Goal: Task Accomplishment & Management: Complete application form

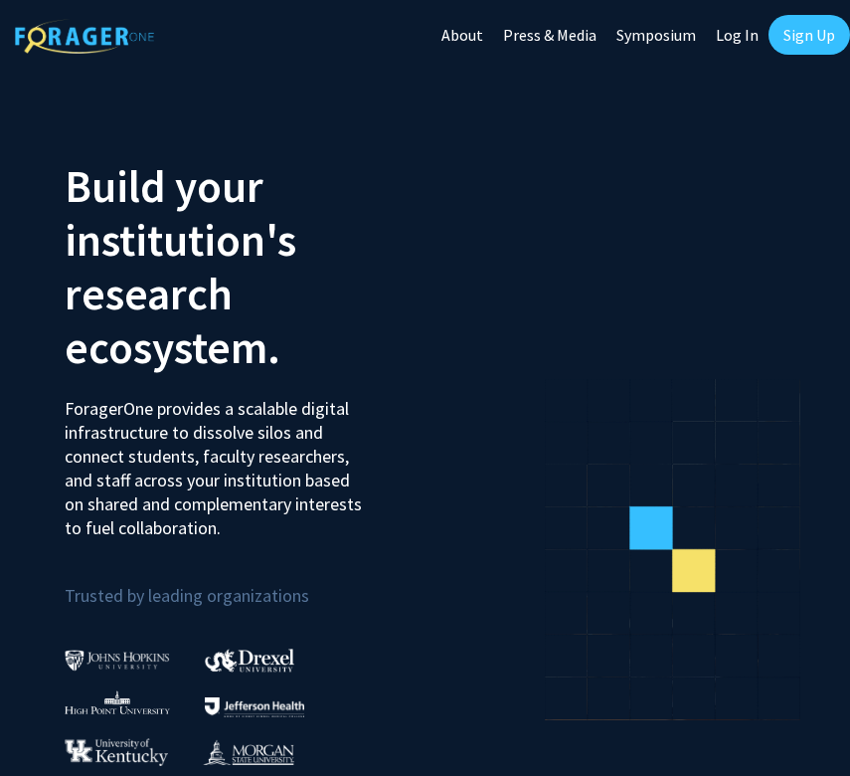
click at [741, 39] on link "Log In" at bounding box center [737, 35] width 63 height 70
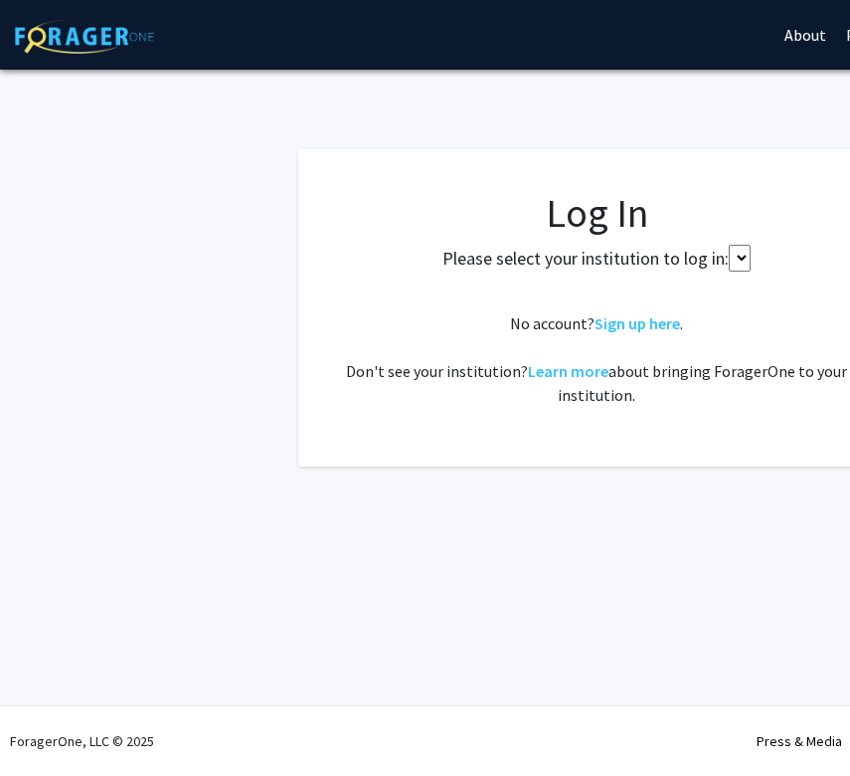
select select
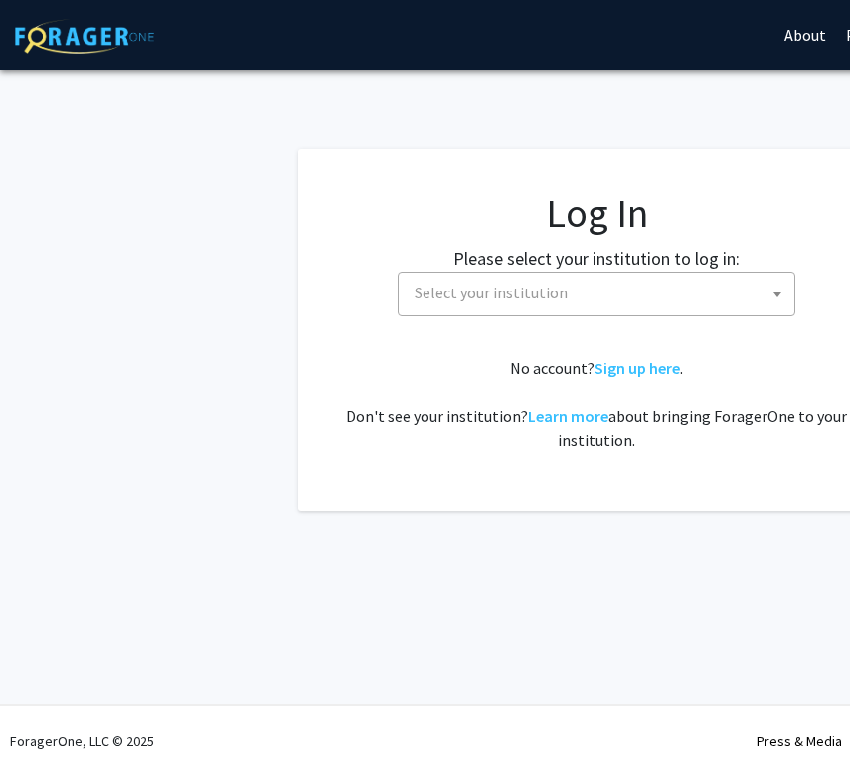
click at [514, 317] on fg-card-body "Log In Please select your institution to log in: [GEOGRAPHIC_DATA] [GEOGRAPHIC_…" at bounding box center [596, 330] width 517 height 282
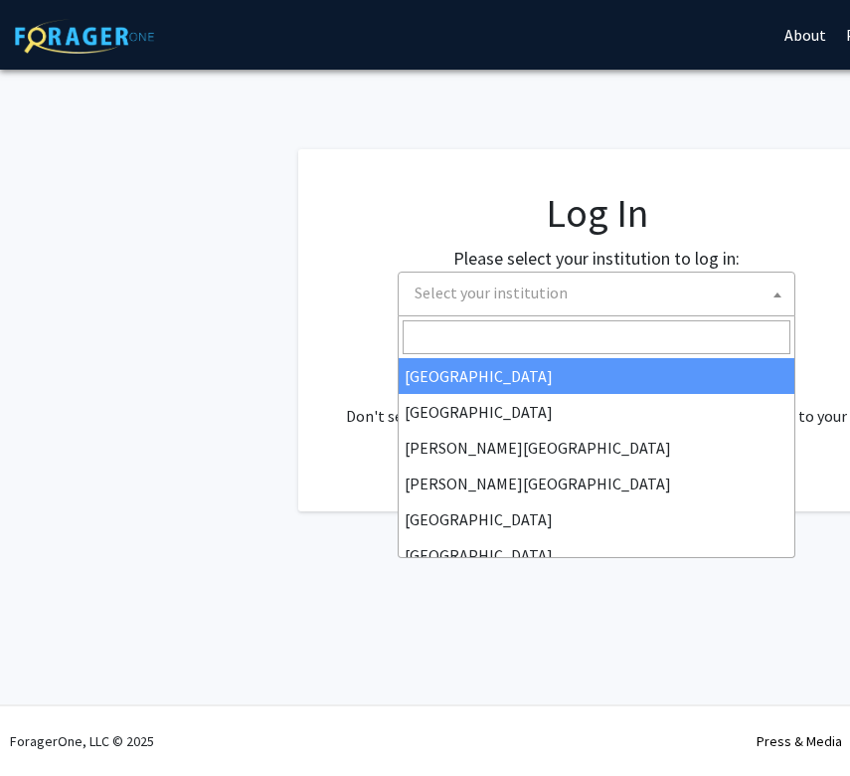
click at [504, 294] on span "Select your institution" at bounding box center [491, 292] width 153 height 20
type input "m"
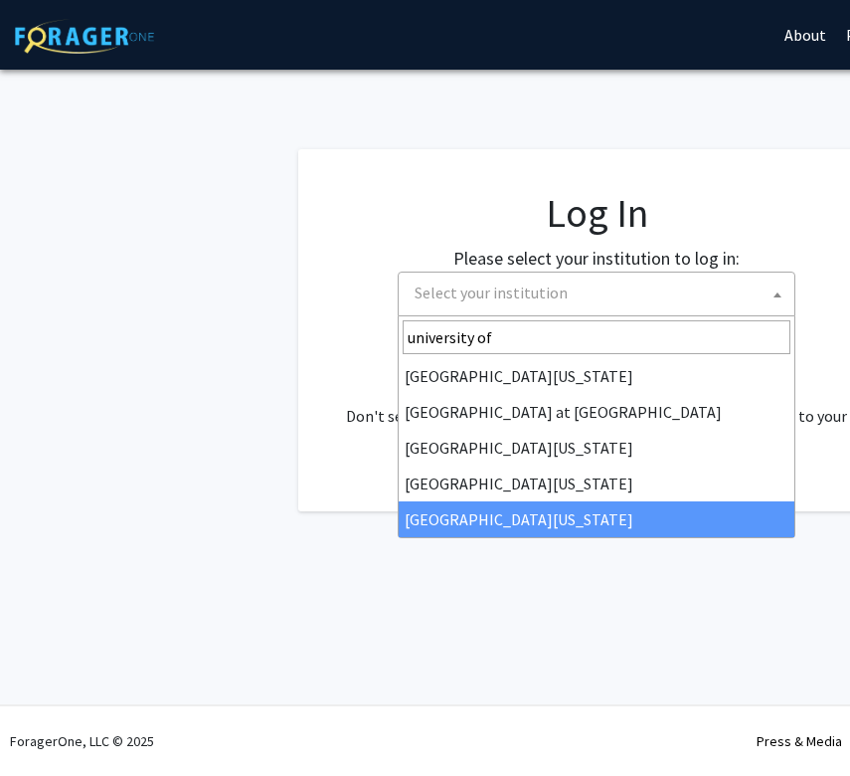
type input "university of"
select select "33"
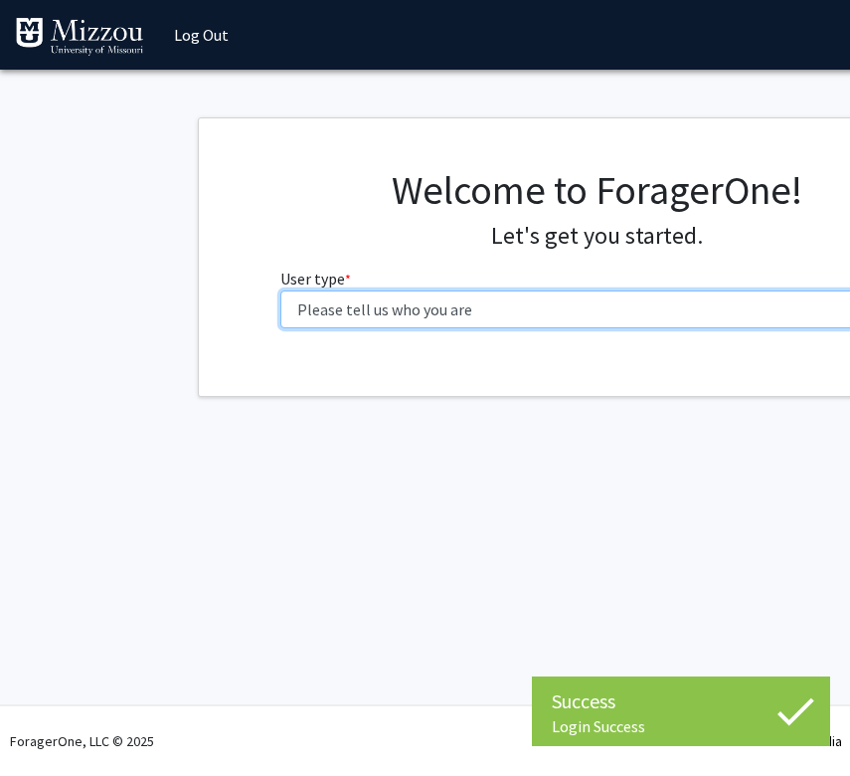
select select "1: undergrad"
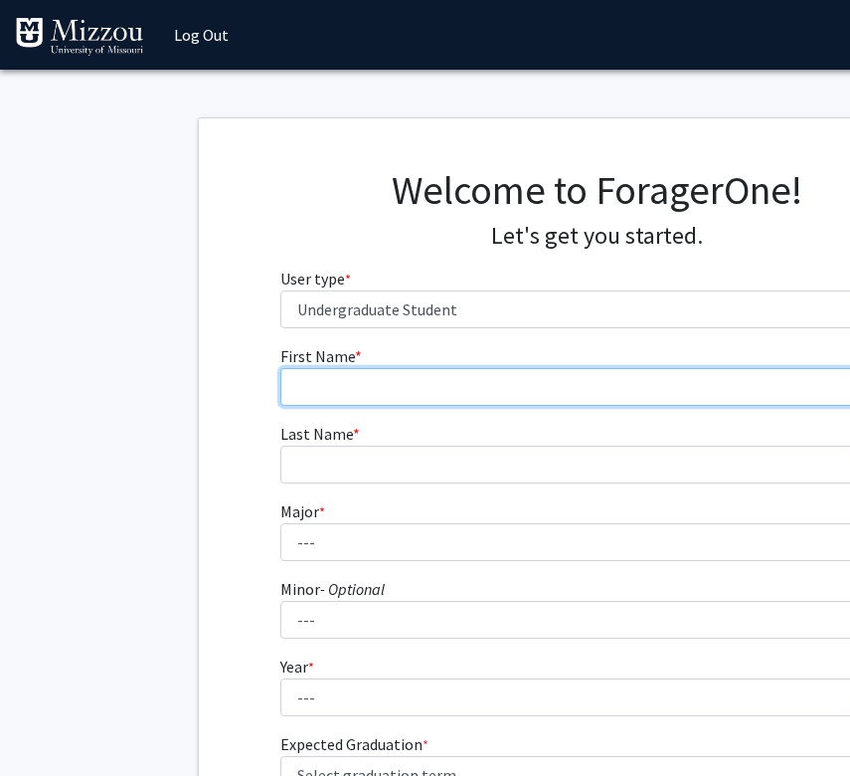
click at [367, 389] on input "First Name * required" at bounding box center [596, 387] width 633 height 38
type input "[PERSON_NAME]"
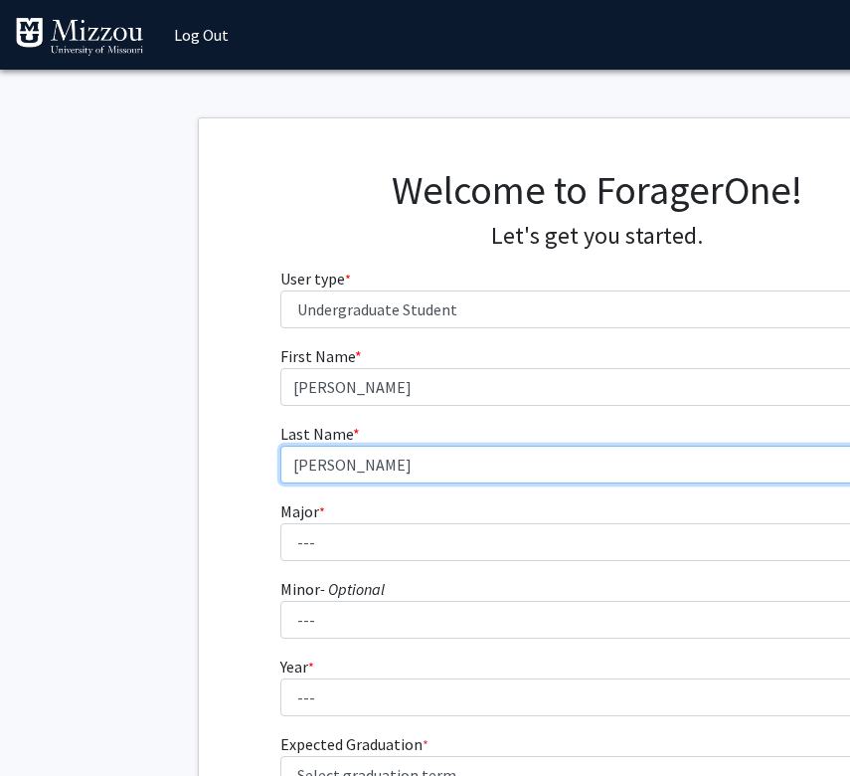
type input "[PERSON_NAME]"
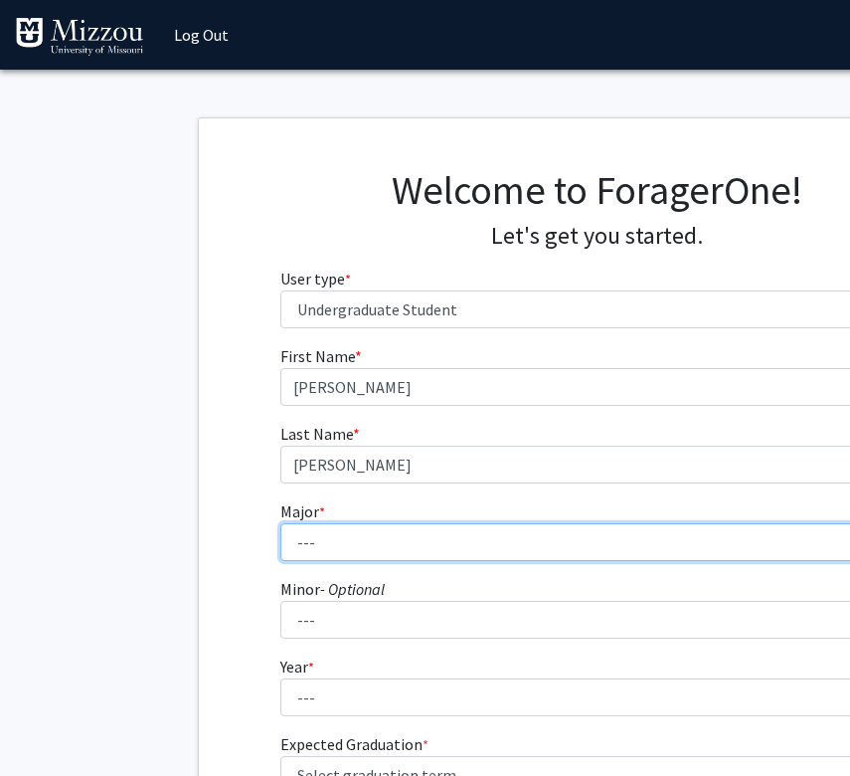
select select "30: 2529"
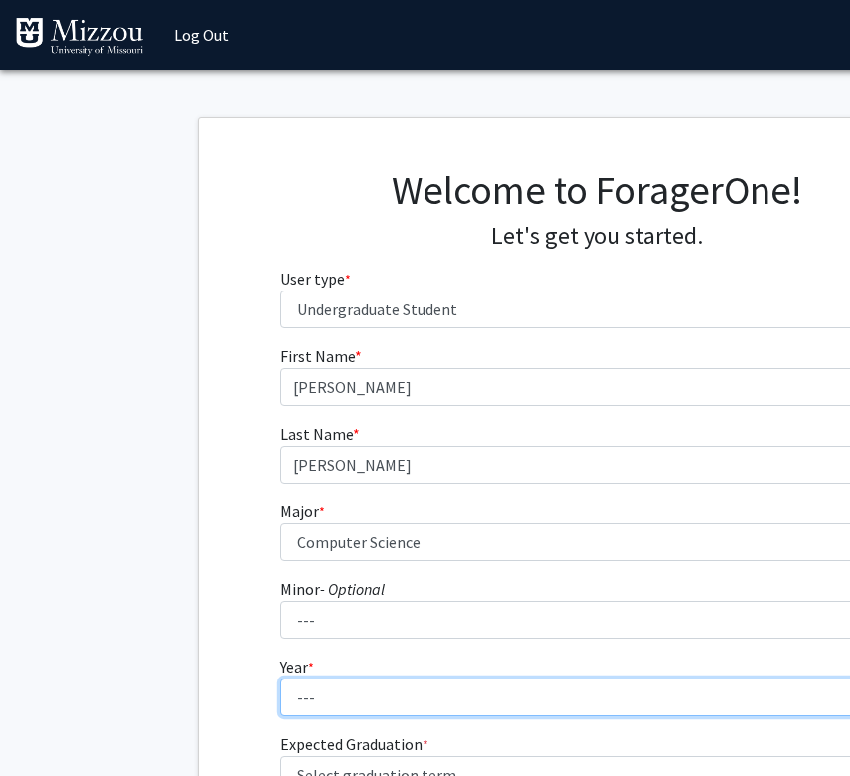
select select "1: first-year"
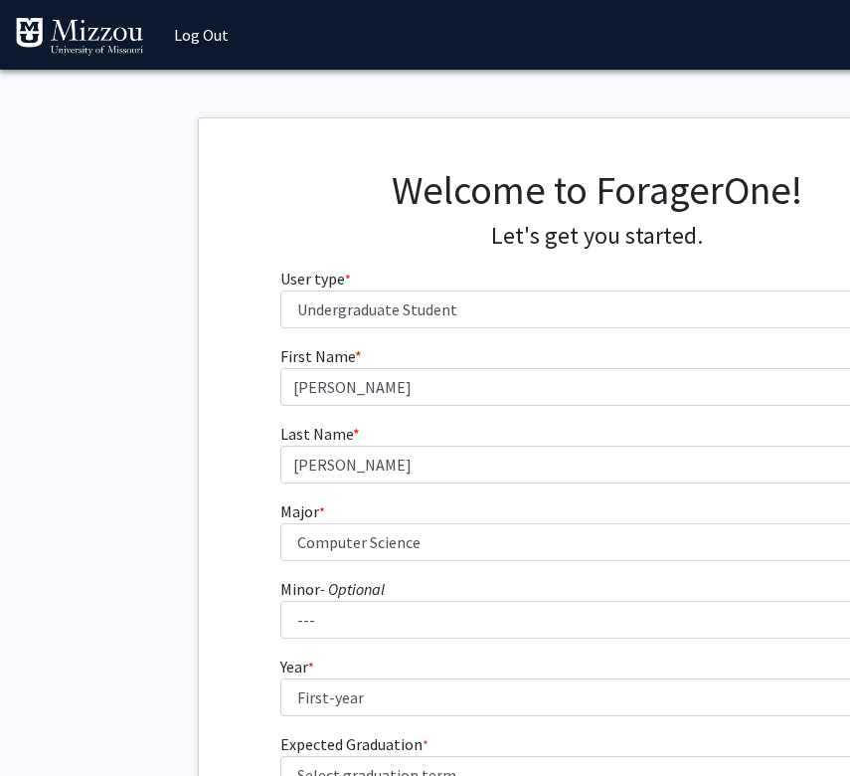
click at [215, 610] on div "First Name * required Mariah Last Name * required Williams Major * required ---…" at bounding box center [596, 593] width 795 height 499
click at [187, 684] on fg-get-started "Welcome to ForagerOne! Let's get you started. User type * required Please tell …" at bounding box center [596, 506] width 1193 height 779
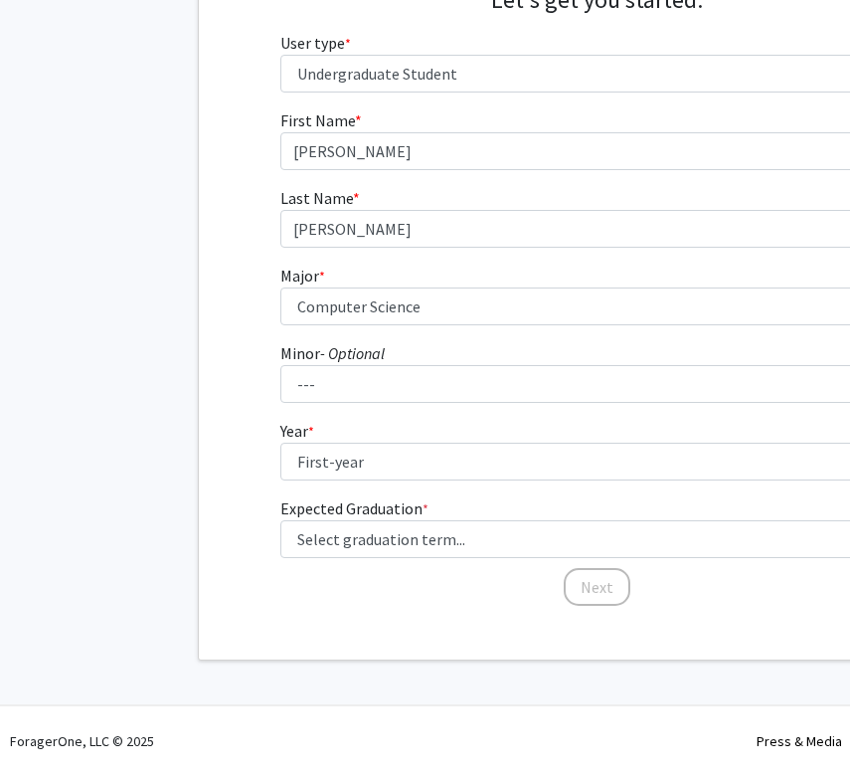
scroll to position [235, 0]
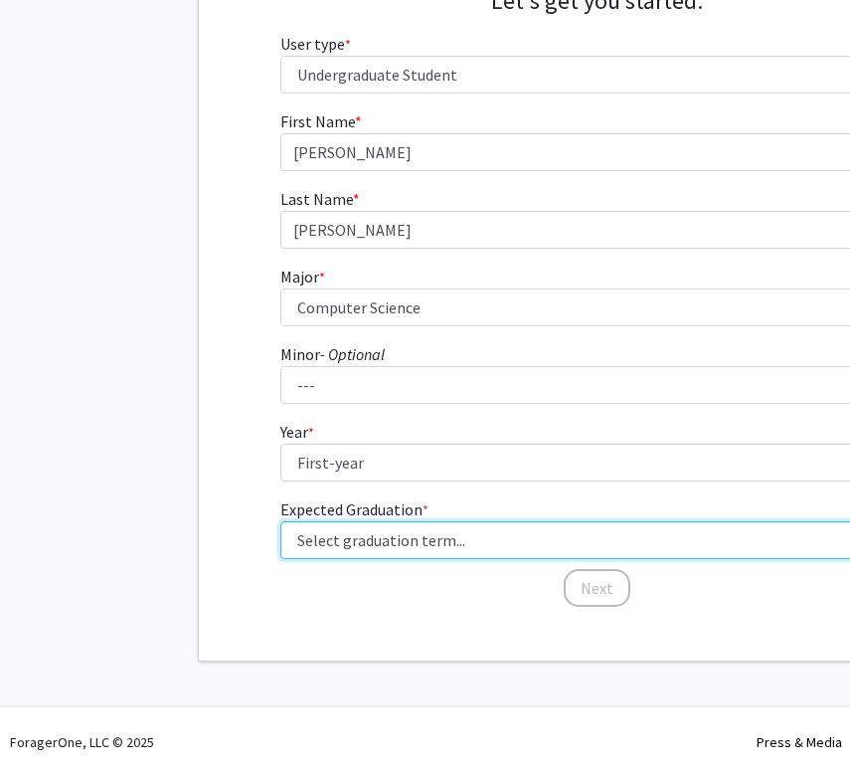
select select "17: spring_2029"
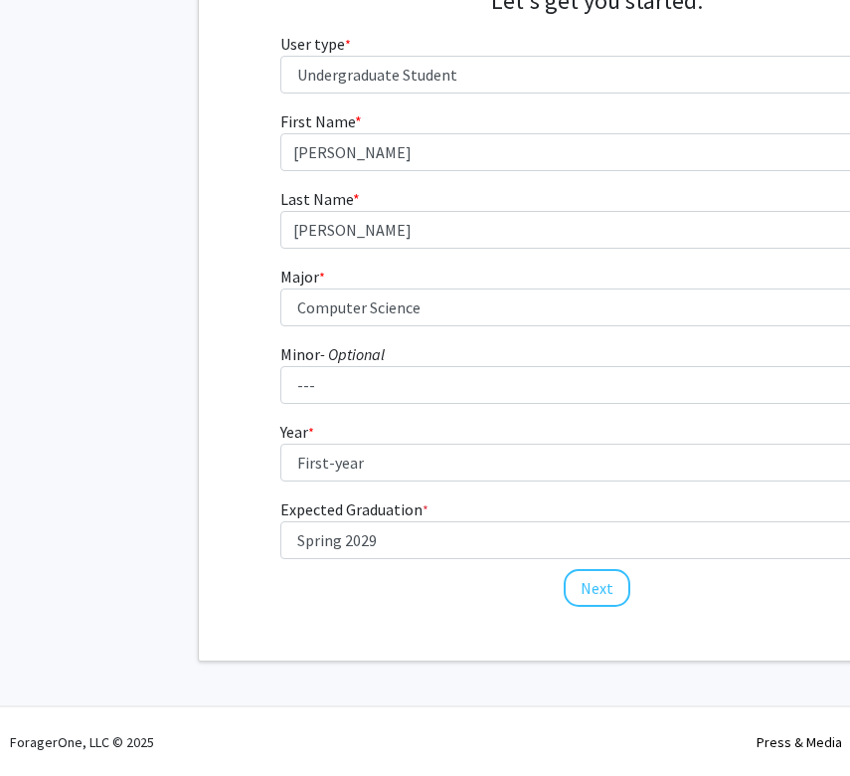
click at [150, 518] on fg-get-started "Welcome to ForagerOne! Let's get you started. User type * required Please tell …" at bounding box center [596, 272] width 1193 height 779
click at [614, 589] on button "Next" at bounding box center [597, 588] width 67 height 38
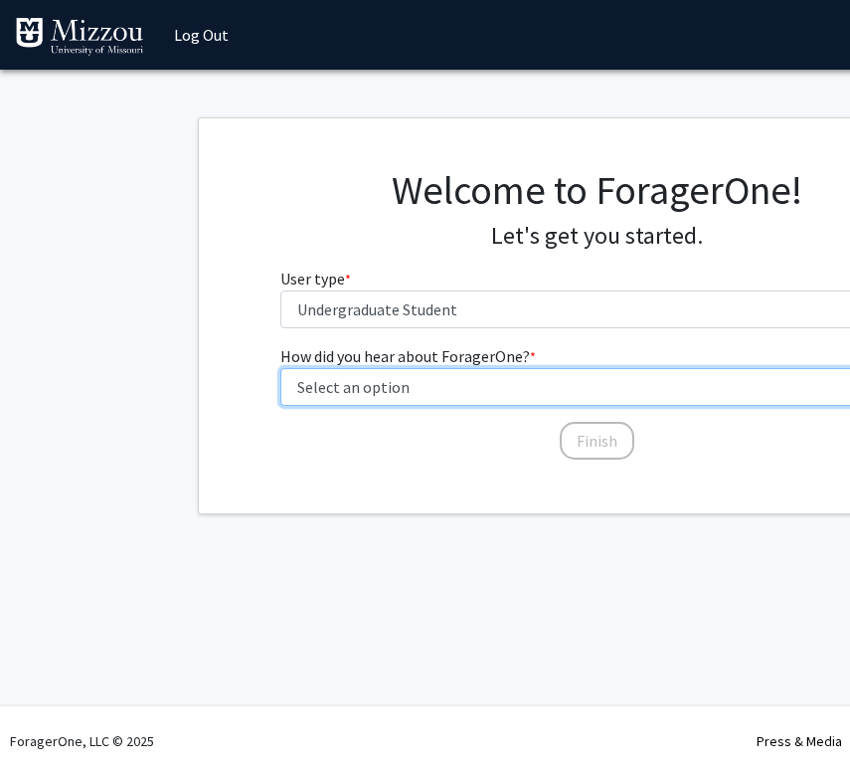
select select "2: faculty_recommendation"
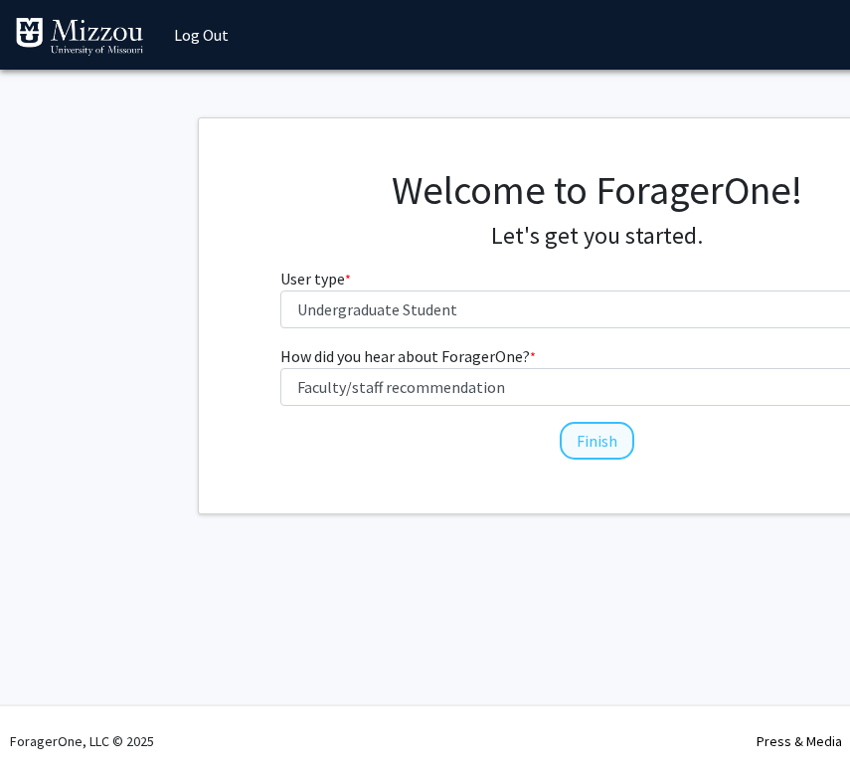
click at [604, 436] on button "Finish" at bounding box center [597, 441] width 75 height 38
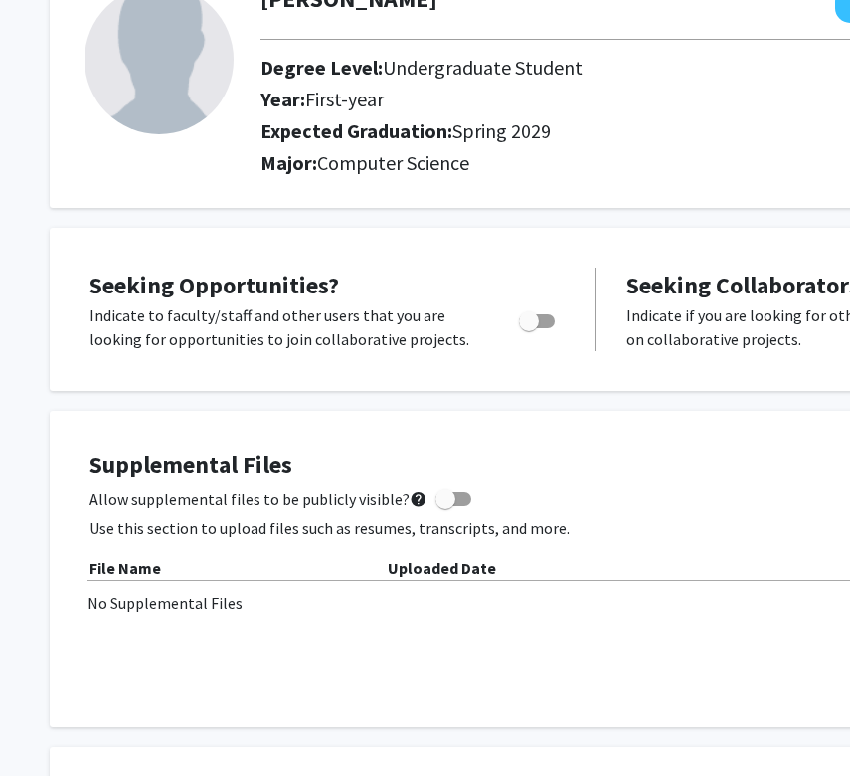
scroll to position [242, 0]
